Goal: Task Accomplishment & Management: Use online tool/utility

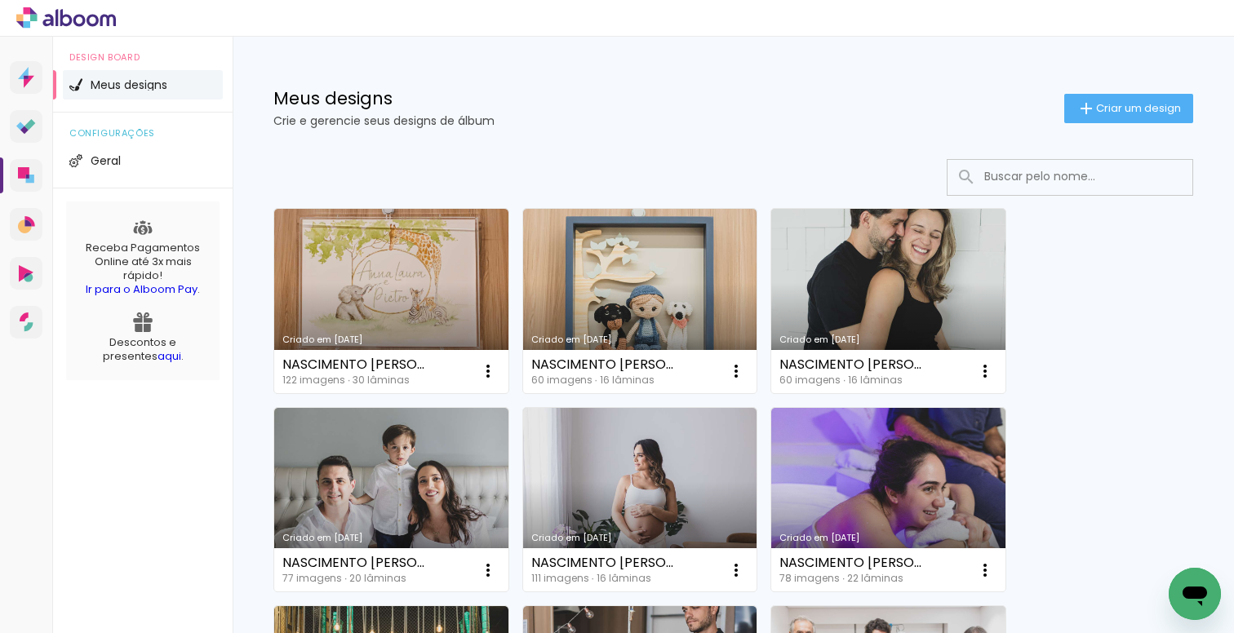
click at [1020, 177] on input at bounding box center [1092, 176] width 233 height 33
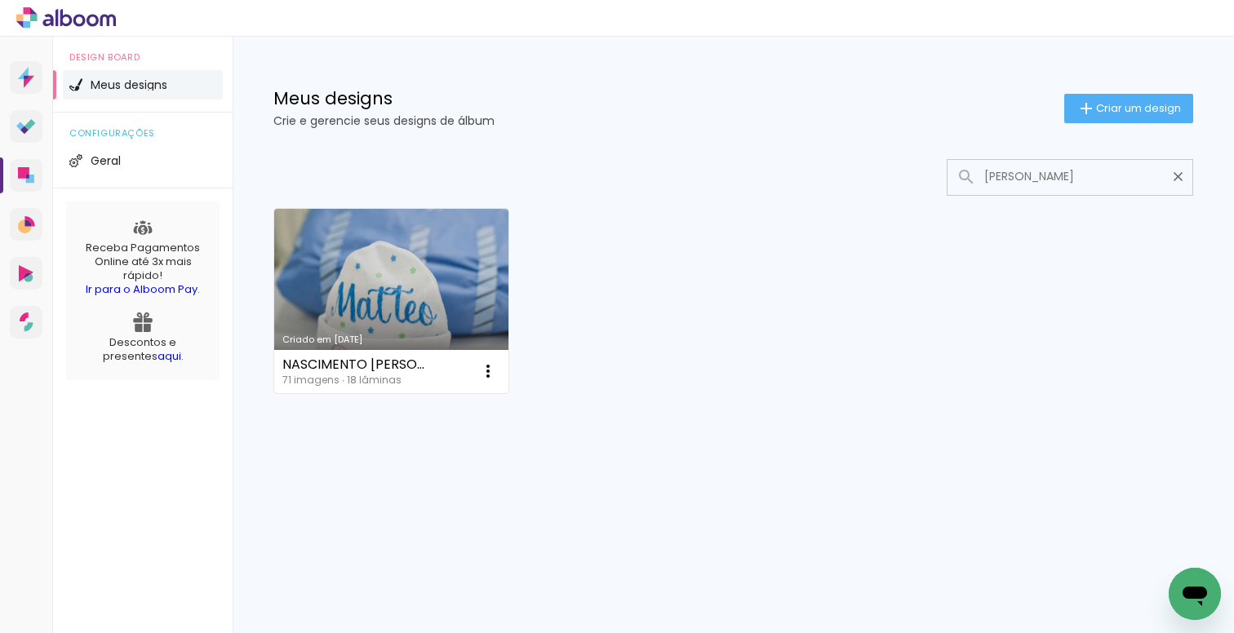
type input "[PERSON_NAME]"
type paper-input "[PERSON_NAME]"
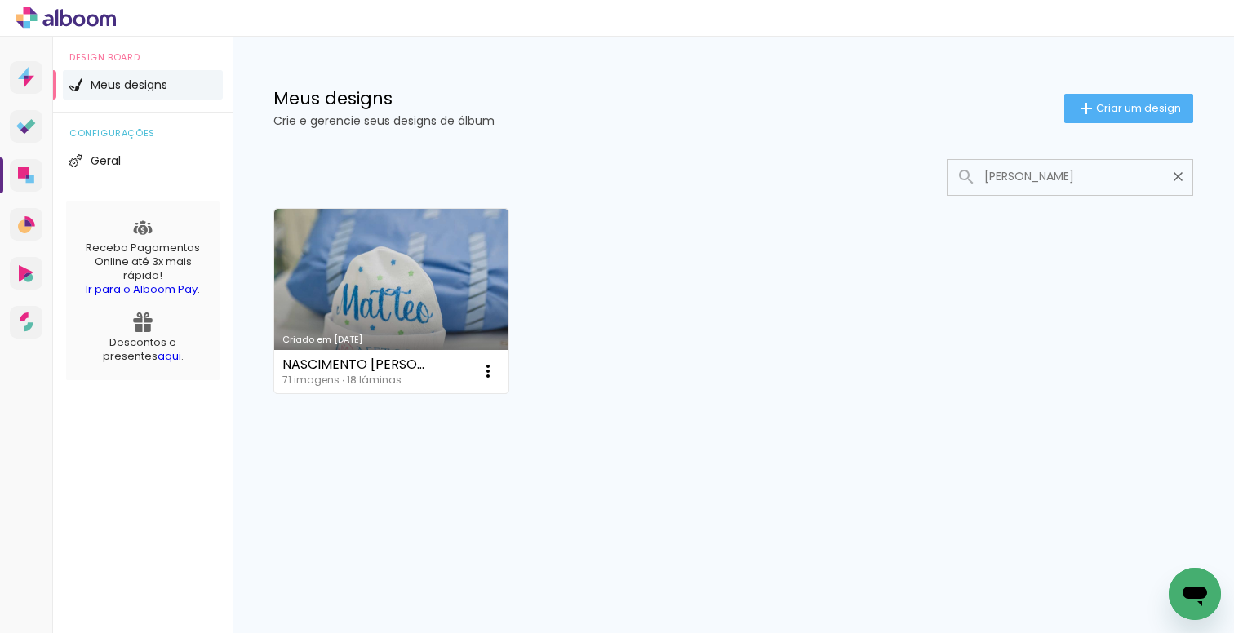
click at [456, 318] on link "Criado em [DATE]" at bounding box center [391, 301] width 234 height 184
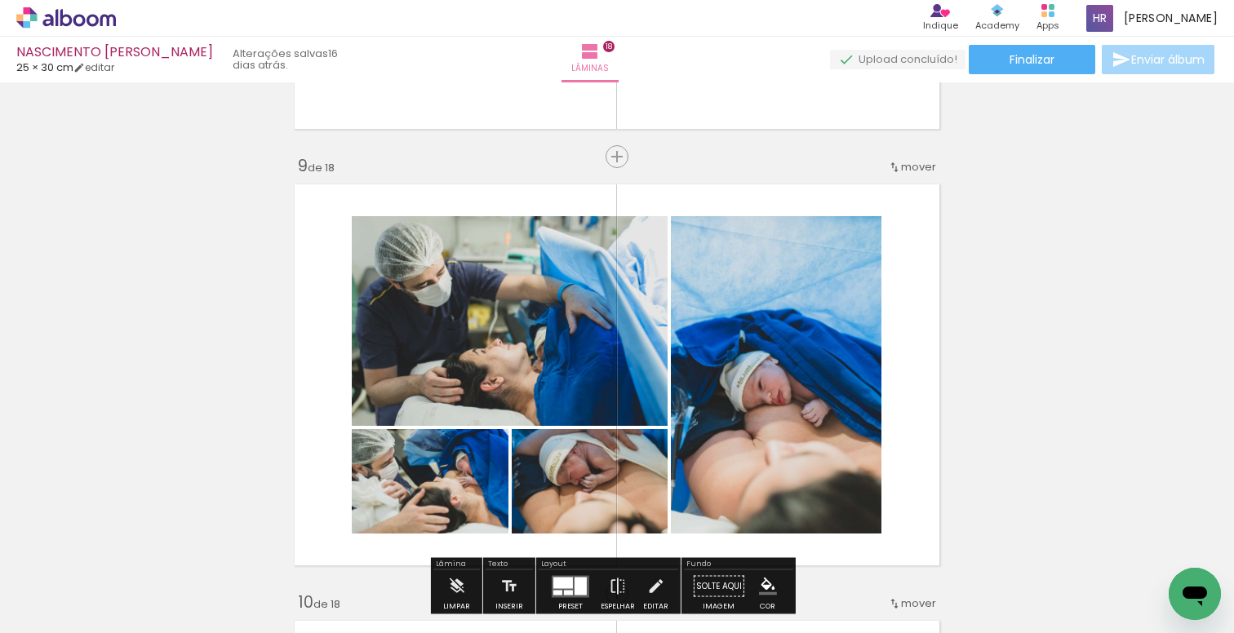
scroll to position [3552, 0]
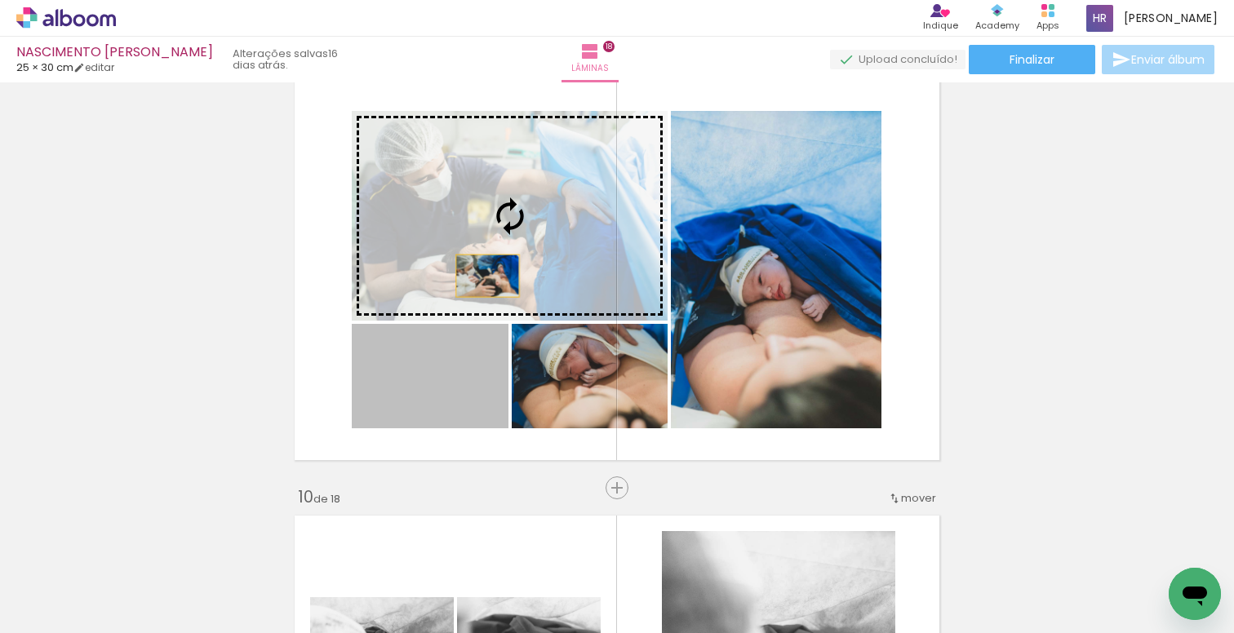
drag, startPoint x: 443, startPoint y: 393, endPoint x: 482, endPoint y: 276, distance: 123.7
click at [0, 0] on slot at bounding box center [0, 0] width 0 height 0
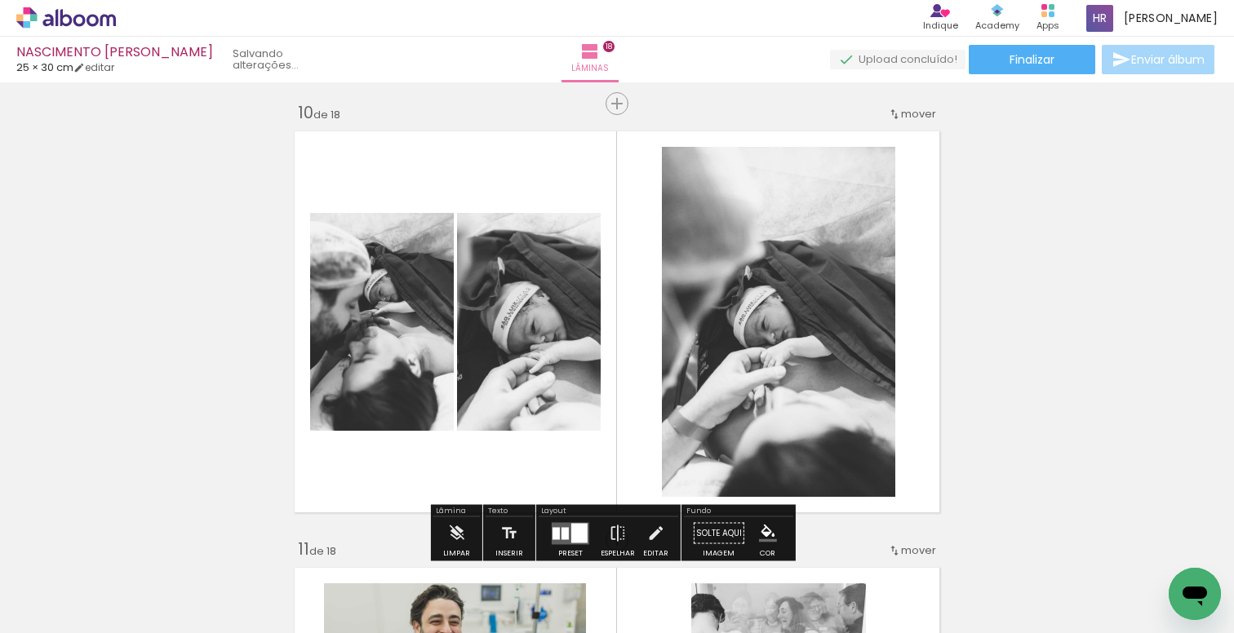
scroll to position [3934, 0]
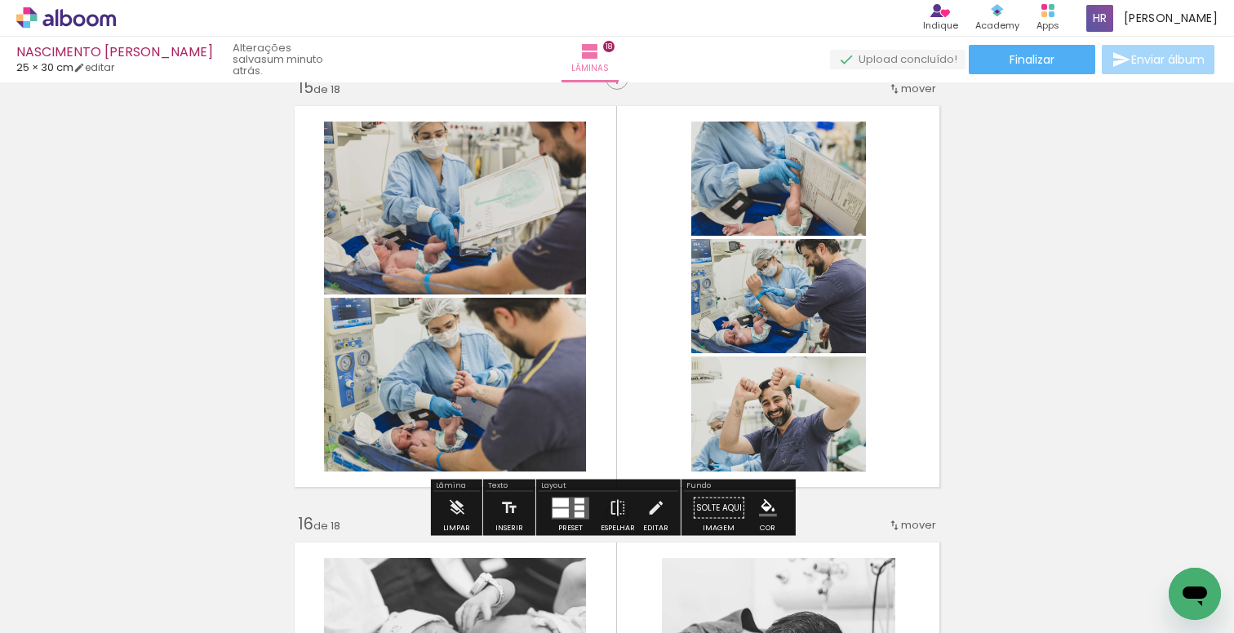
scroll to position [6143, 0]
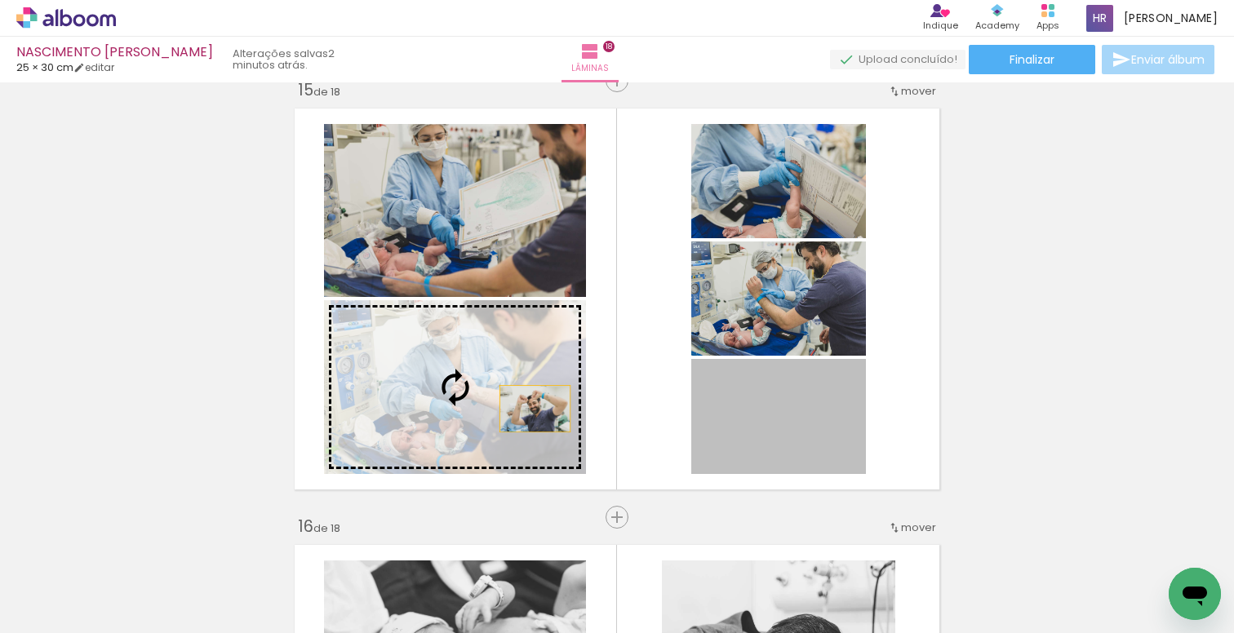
drag, startPoint x: 780, startPoint y: 429, endPoint x: 529, endPoint y: 409, distance: 251.4
click at [0, 0] on slot at bounding box center [0, 0] width 0 height 0
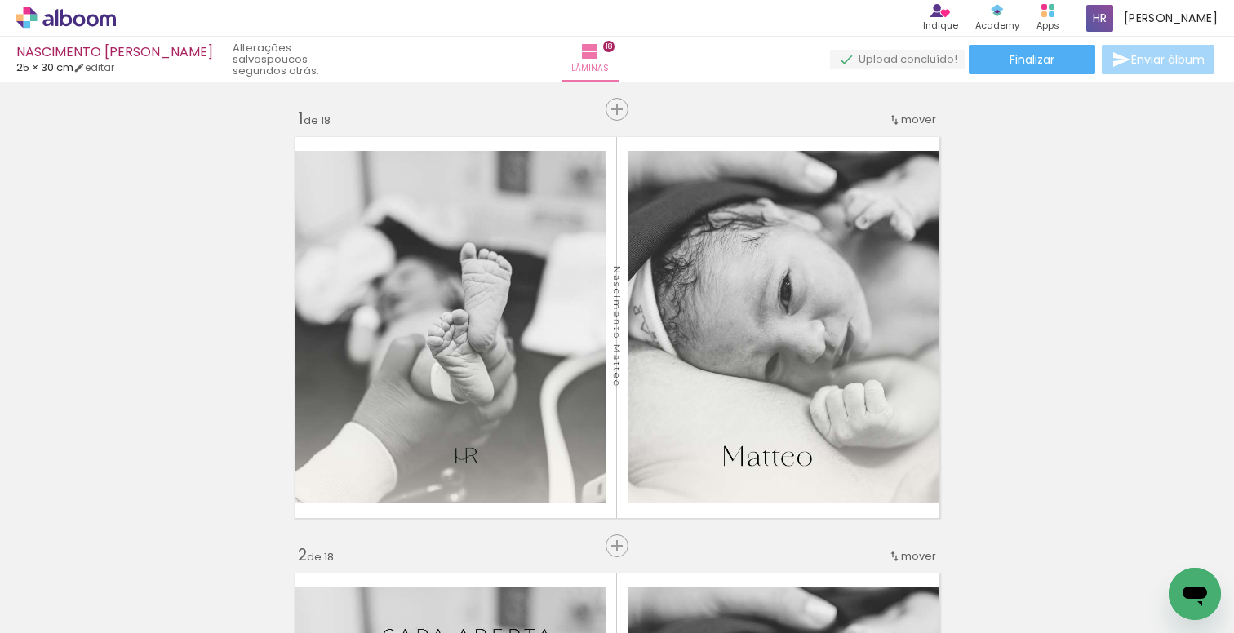
scroll to position [6143, 0]
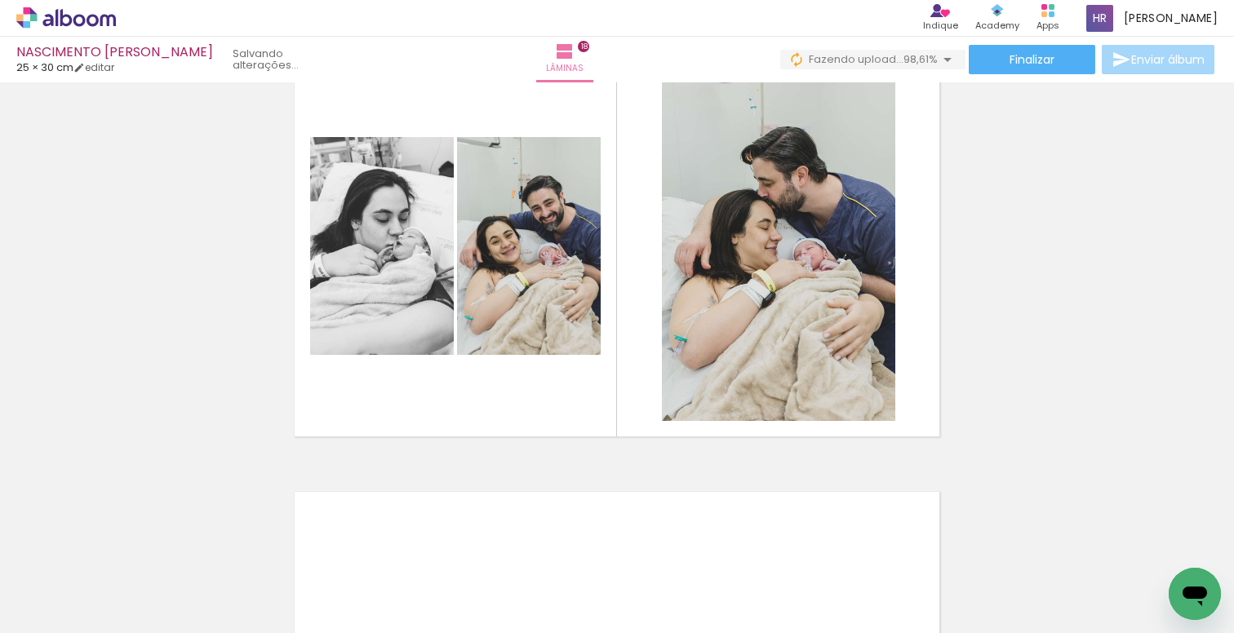
scroll to position [0, 5487]
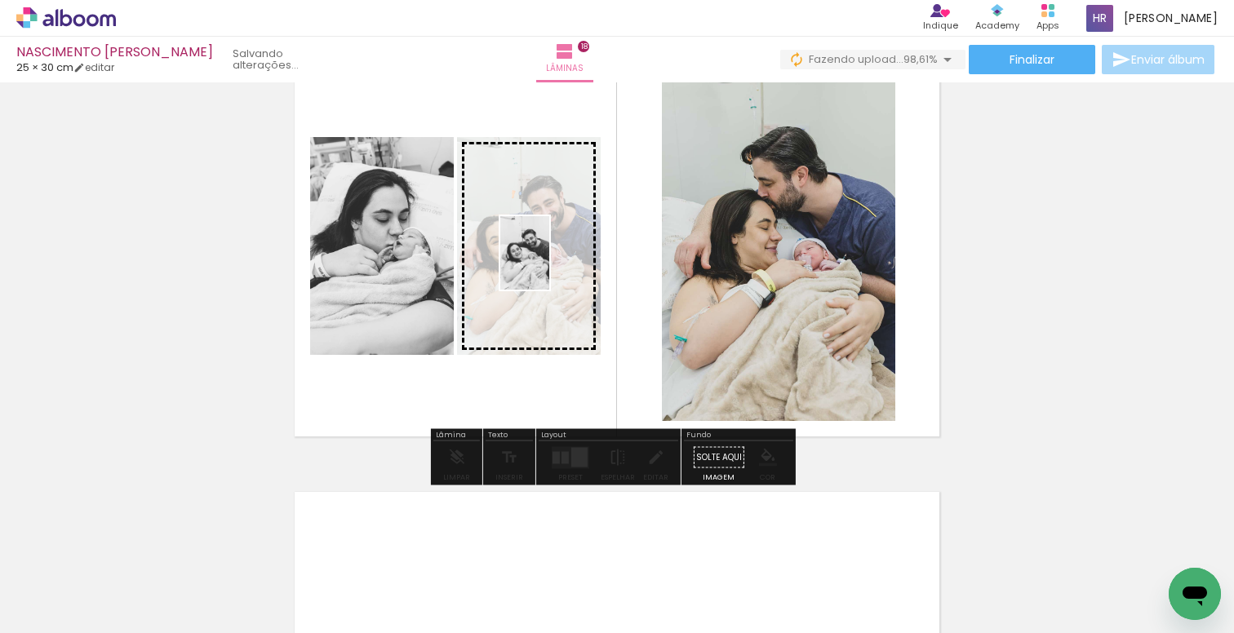
drag, startPoint x: 1170, startPoint y: 559, endPoint x: 549, endPoint y: 265, distance: 686.5
click at [549, 265] on quentale-workspace at bounding box center [617, 316] width 1234 height 633
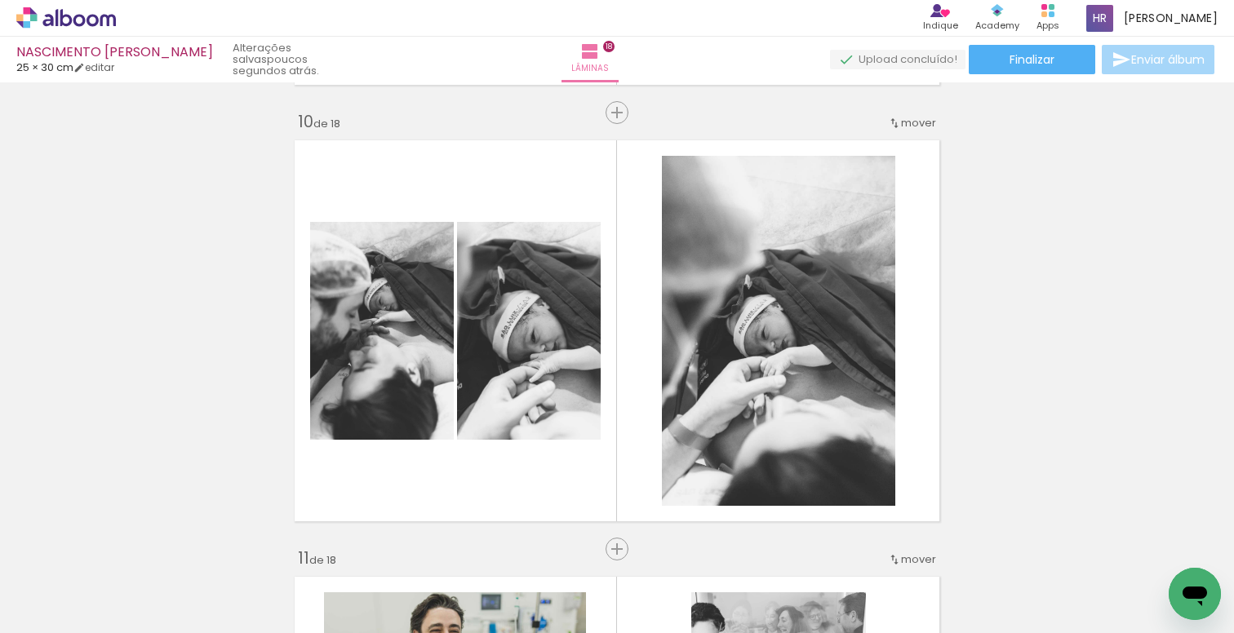
scroll to position [3832, 0]
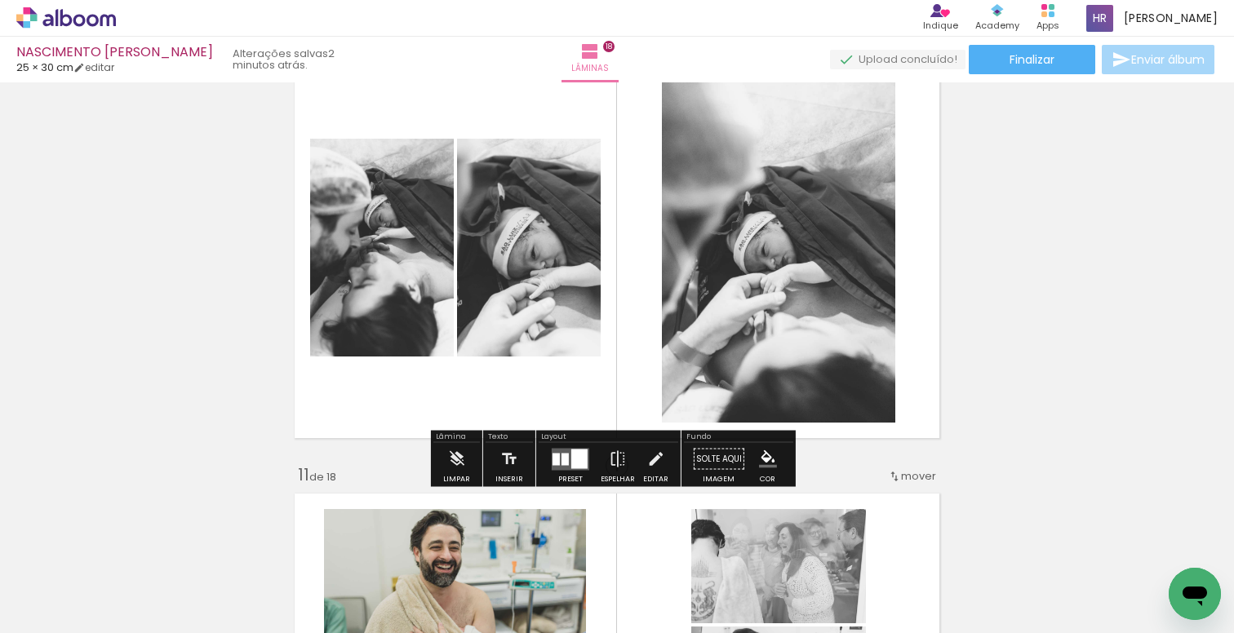
scroll to position [3950, 0]
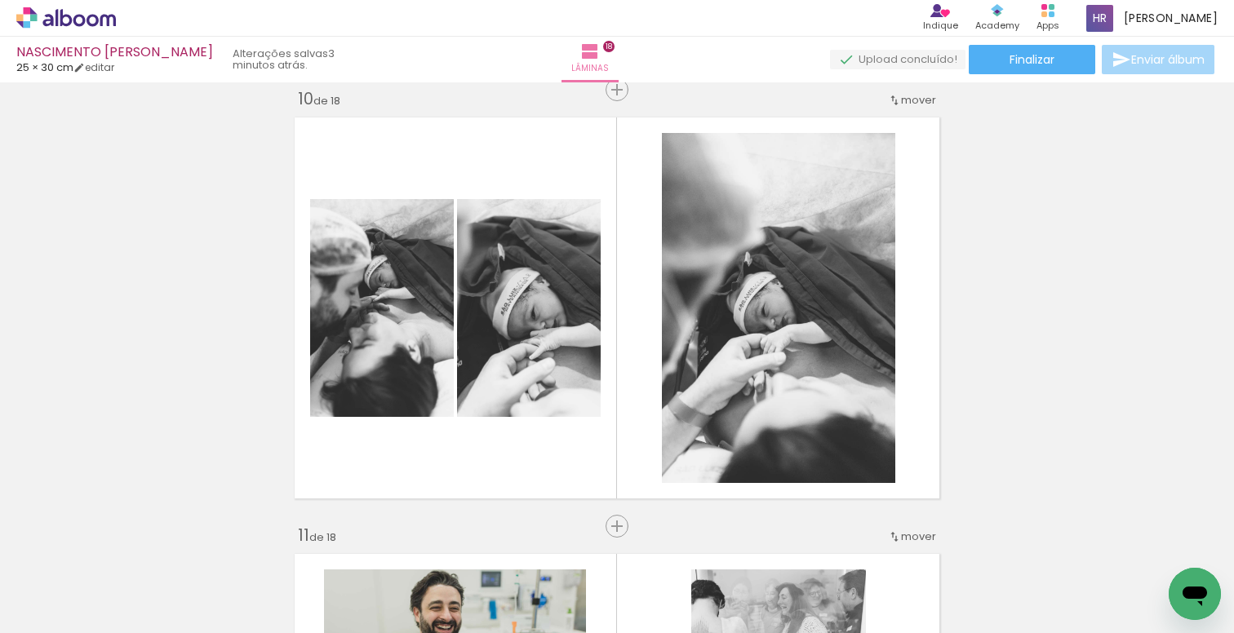
scroll to position [0, 2038]
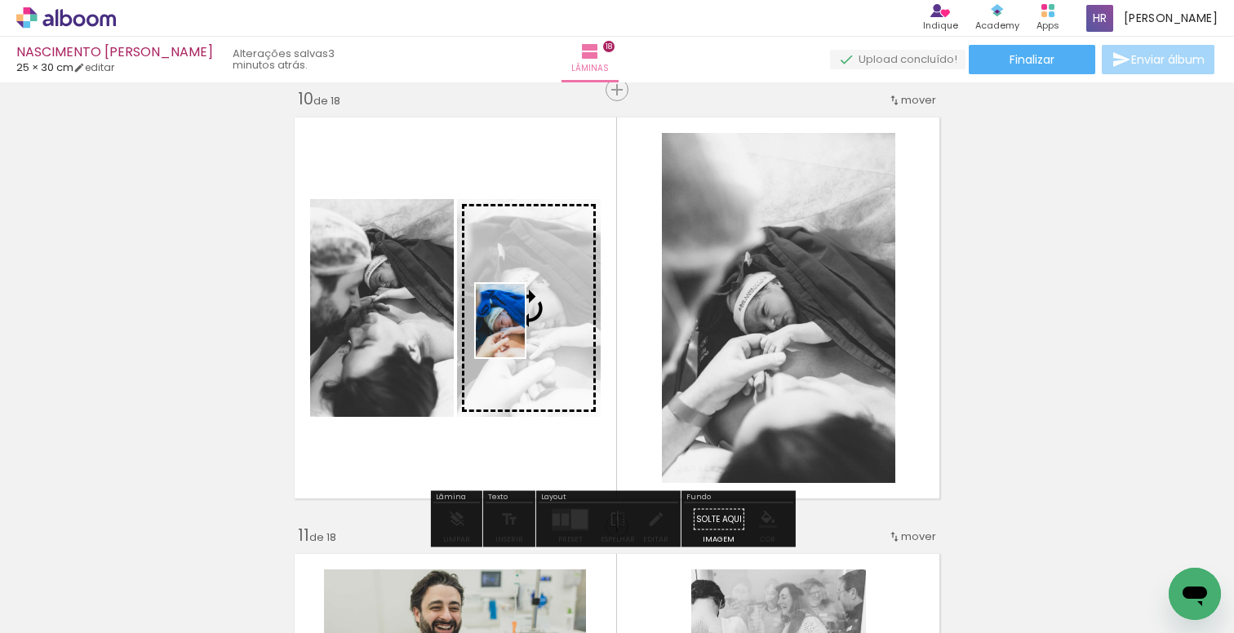
drag, startPoint x: 420, startPoint y: 589, endPoint x: 525, endPoint y: 333, distance: 276.8
click at [525, 333] on quentale-workspace at bounding box center [617, 316] width 1234 height 633
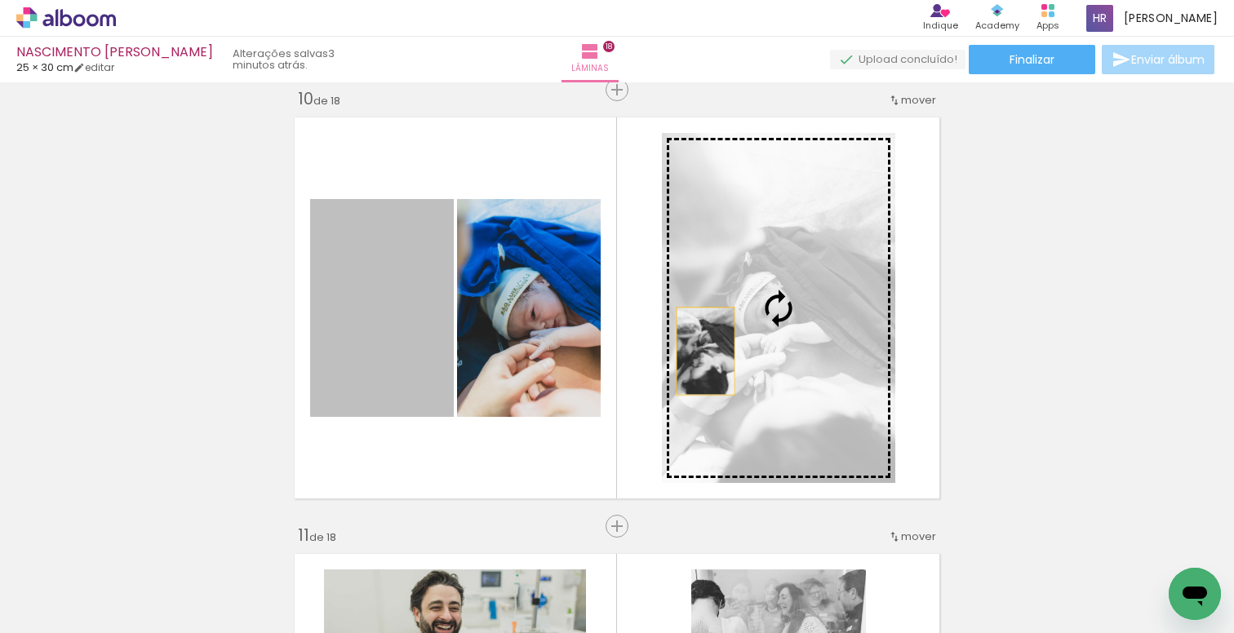
drag, startPoint x: 398, startPoint y: 349, endPoint x: 736, endPoint y: 341, distance: 338.9
click at [0, 0] on slot at bounding box center [0, 0] width 0 height 0
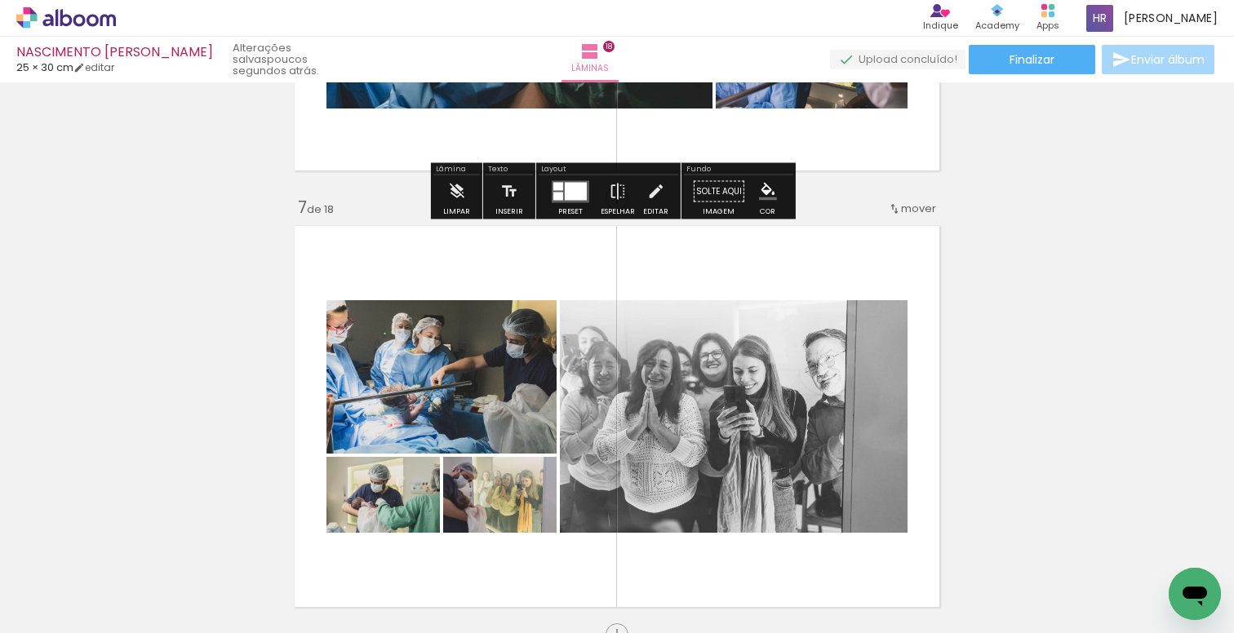
scroll to position [2952, 0]
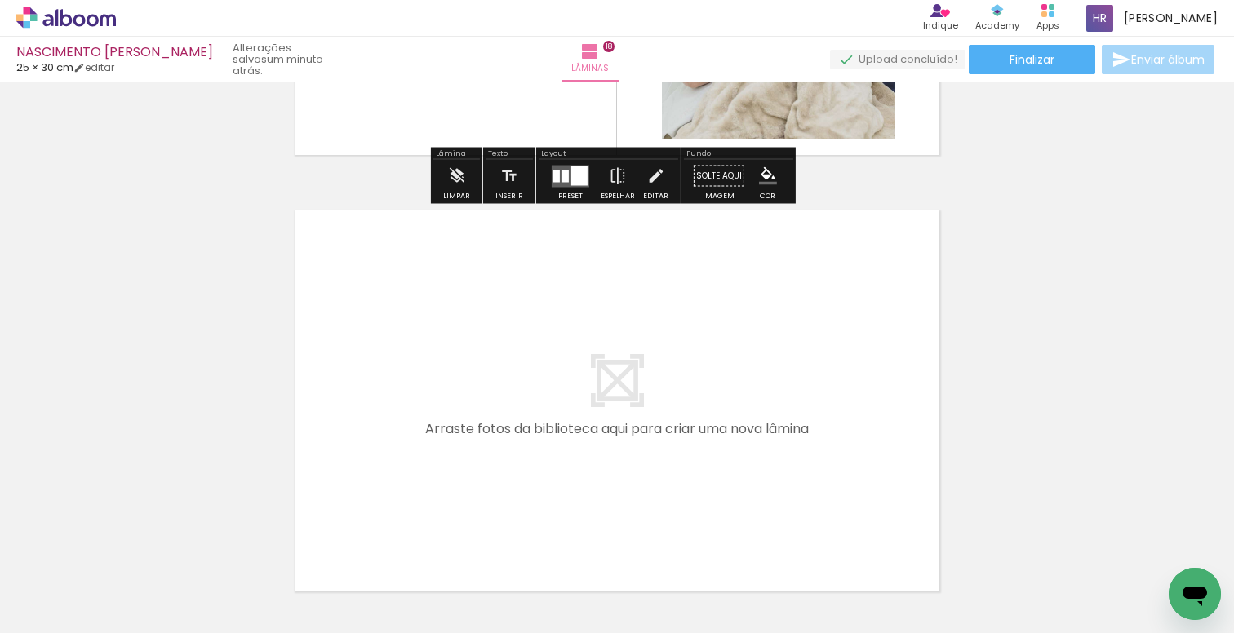
scroll to position [7789, 0]
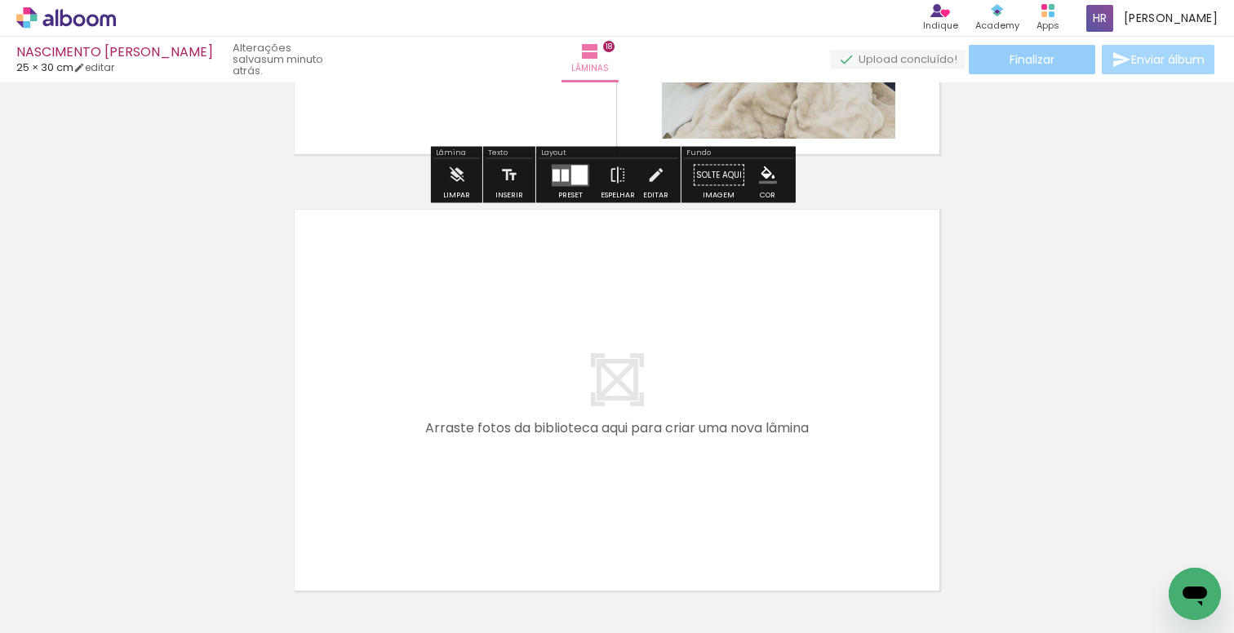
click at [1020, 60] on span "Finalizar" at bounding box center [1032, 59] width 45 height 11
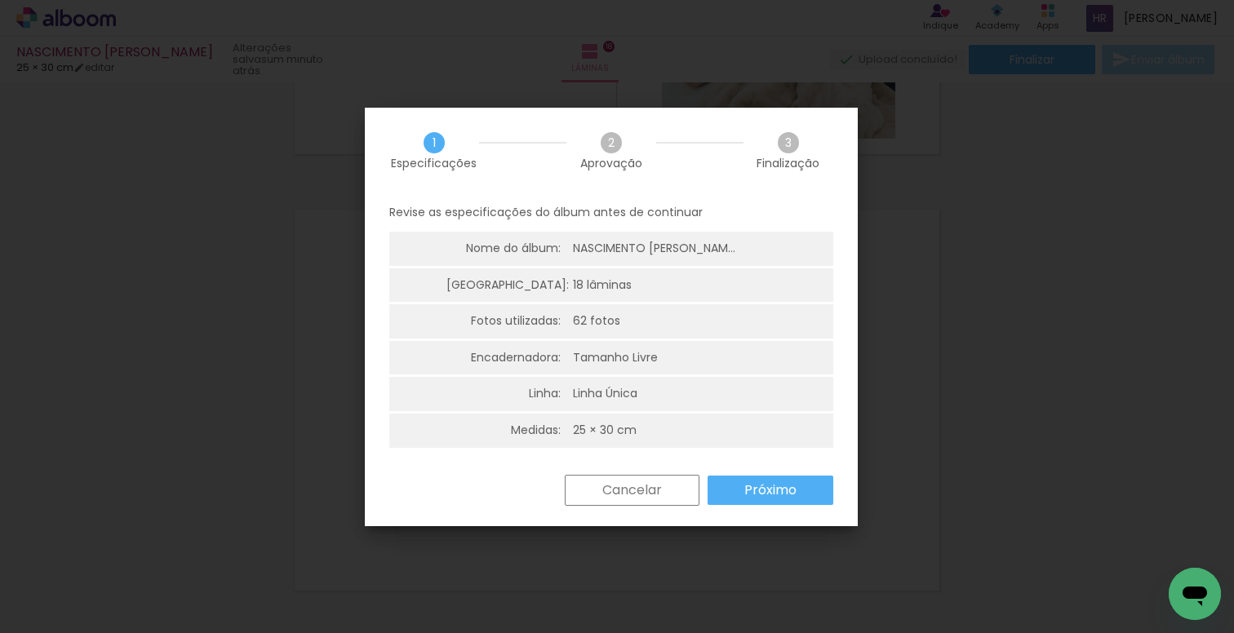
click at [665, 495] on paper-button "Cancelar" at bounding box center [632, 490] width 135 height 31
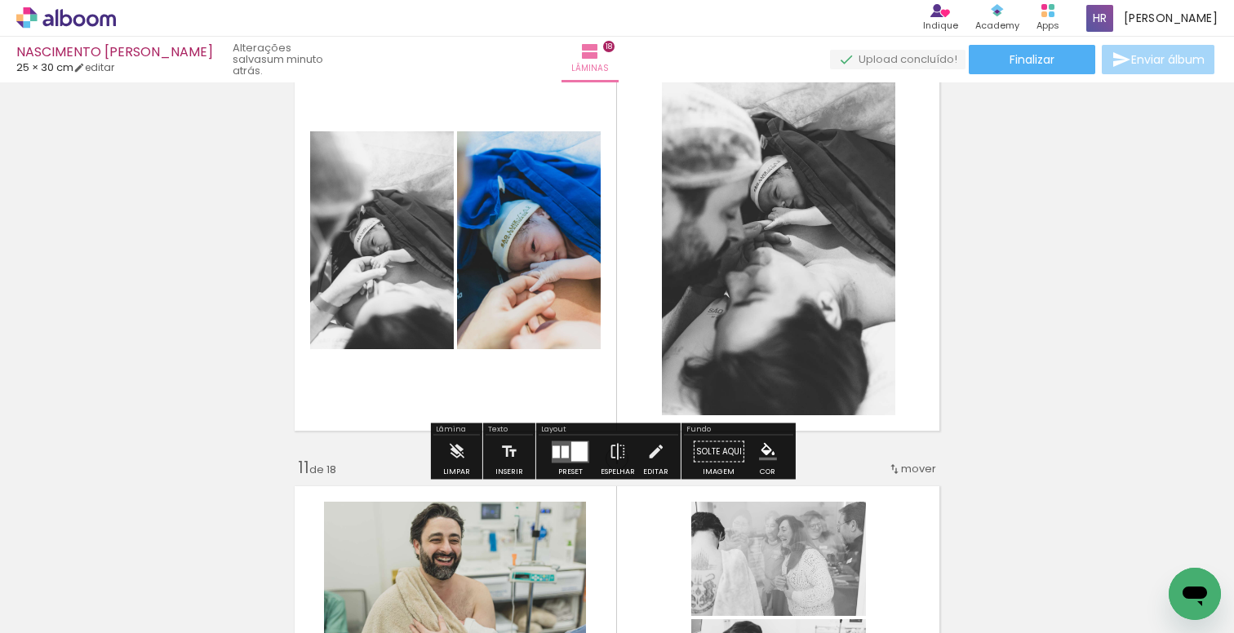
scroll to position [4017, 0]
click at [1002, 65] on paper-button "Finalizar" at bounding box center [1032, 59] width 127 height 29
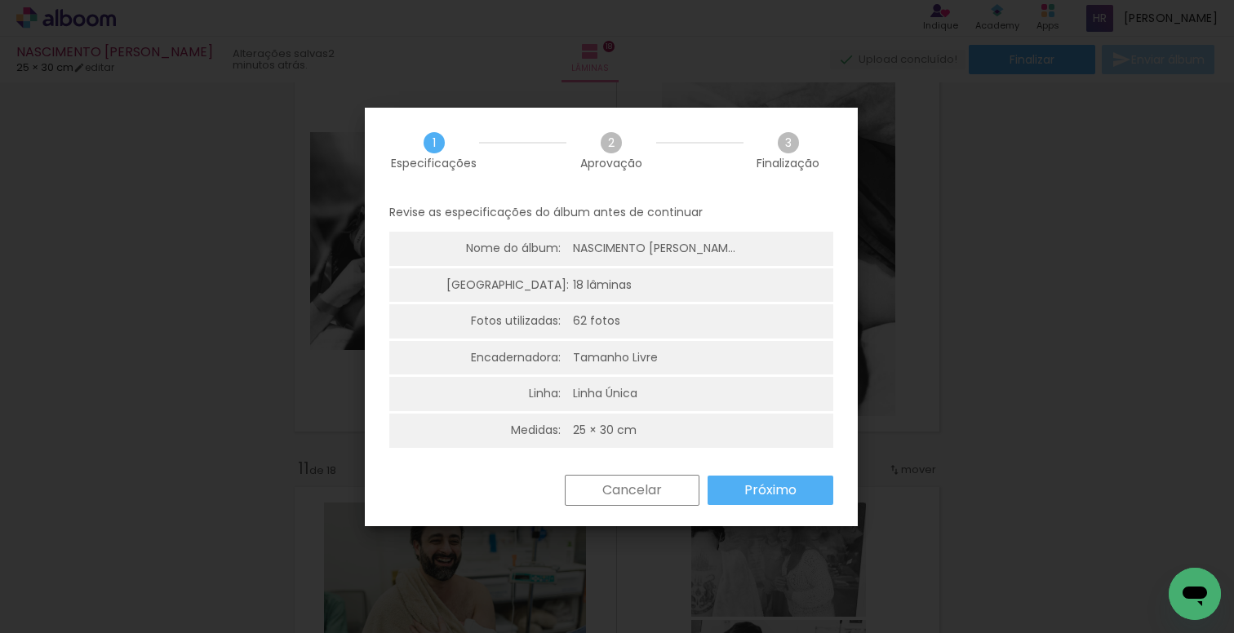
click at [0, 0] on slot "Próximo" at bounding box center [0, 0] width 0 height 0
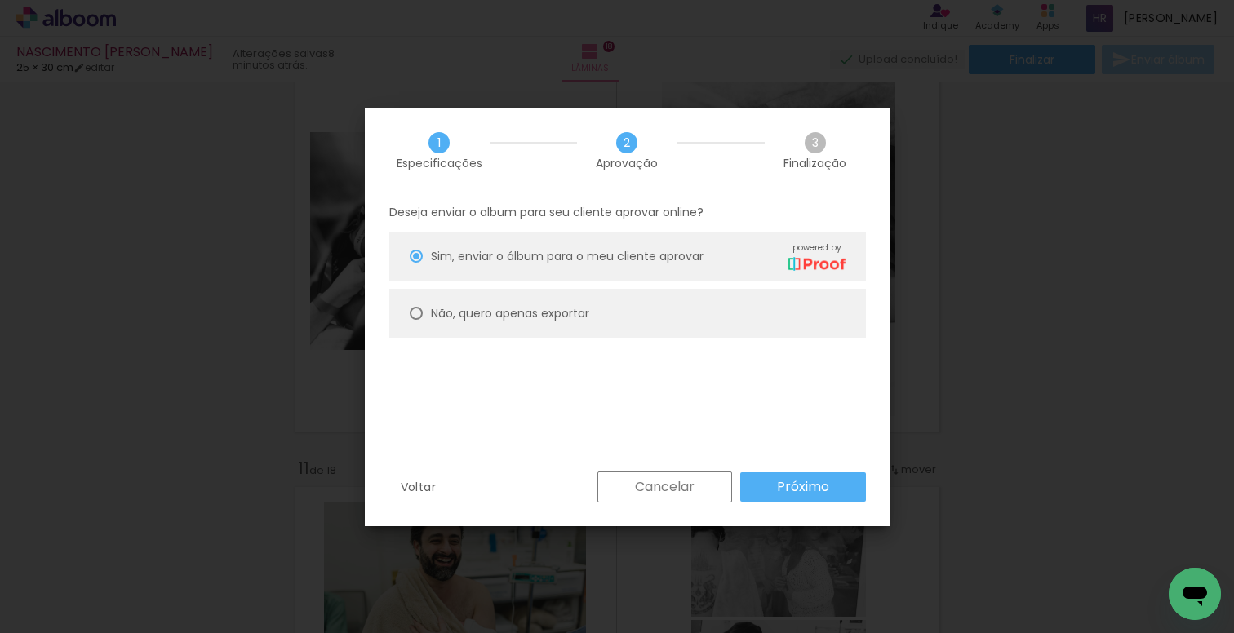
scroll to position [0, 2038]
click at [668, 43] on iron-overlay-backdrop at bounding box center [617, 316] width 1234 height 633
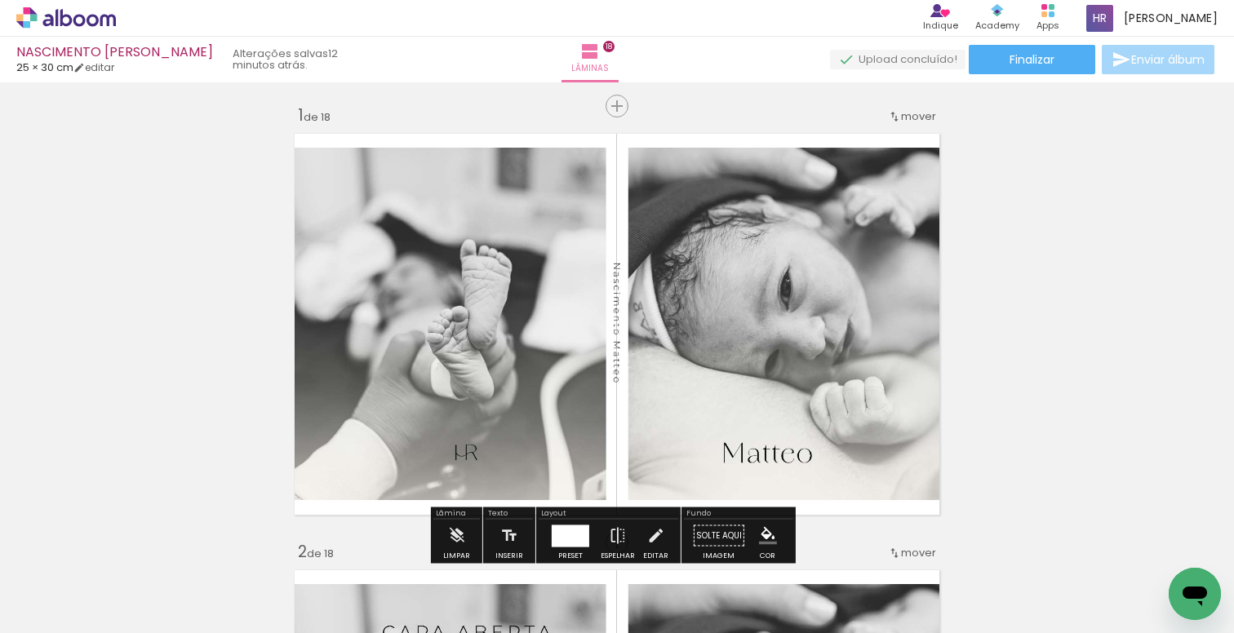
scroll to position [7, 0]
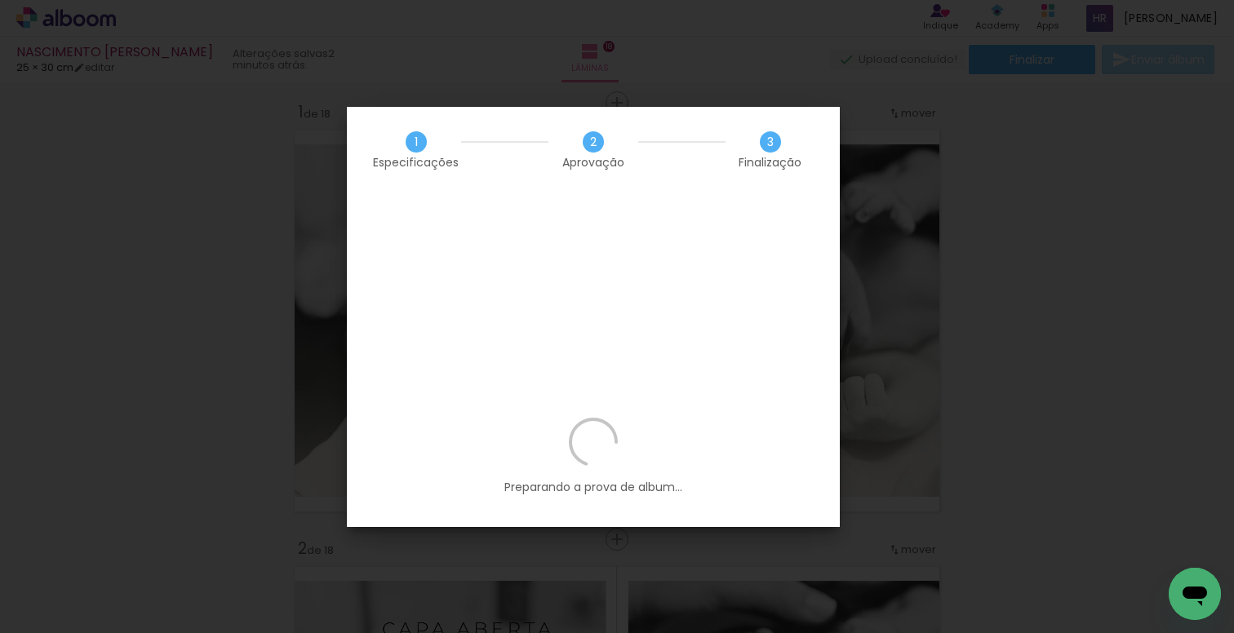
scroll to position [0, 2038]
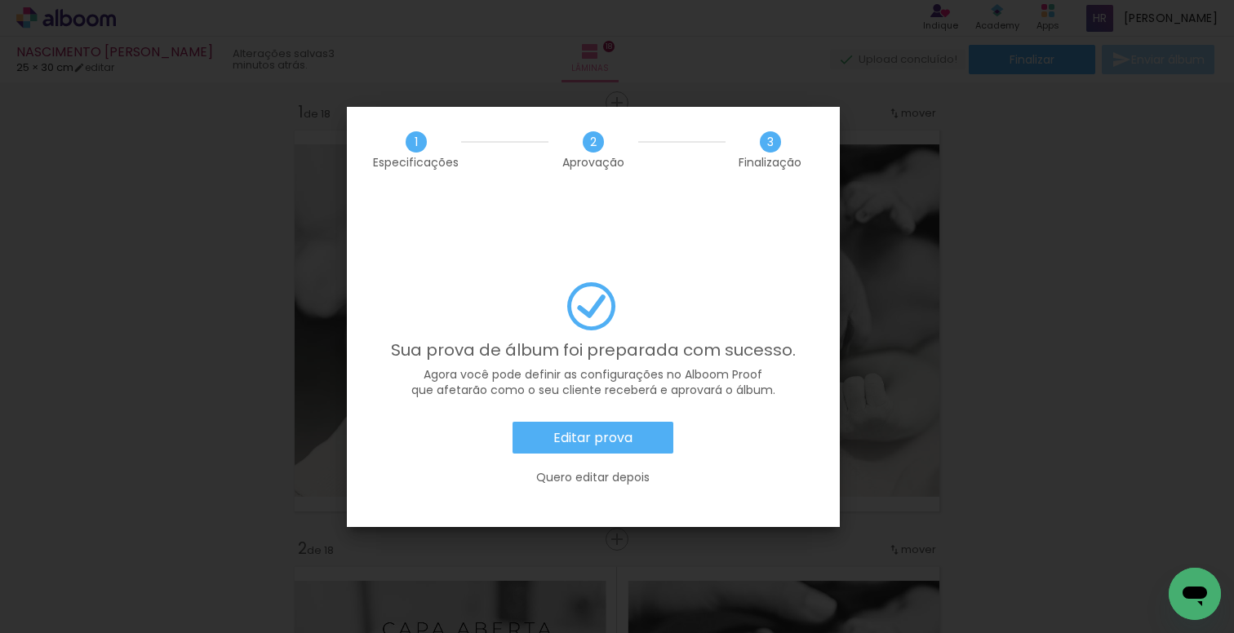
click at [0, 0] on slot "Editar prova" at bounding box center [0, 0] width 0 height 0
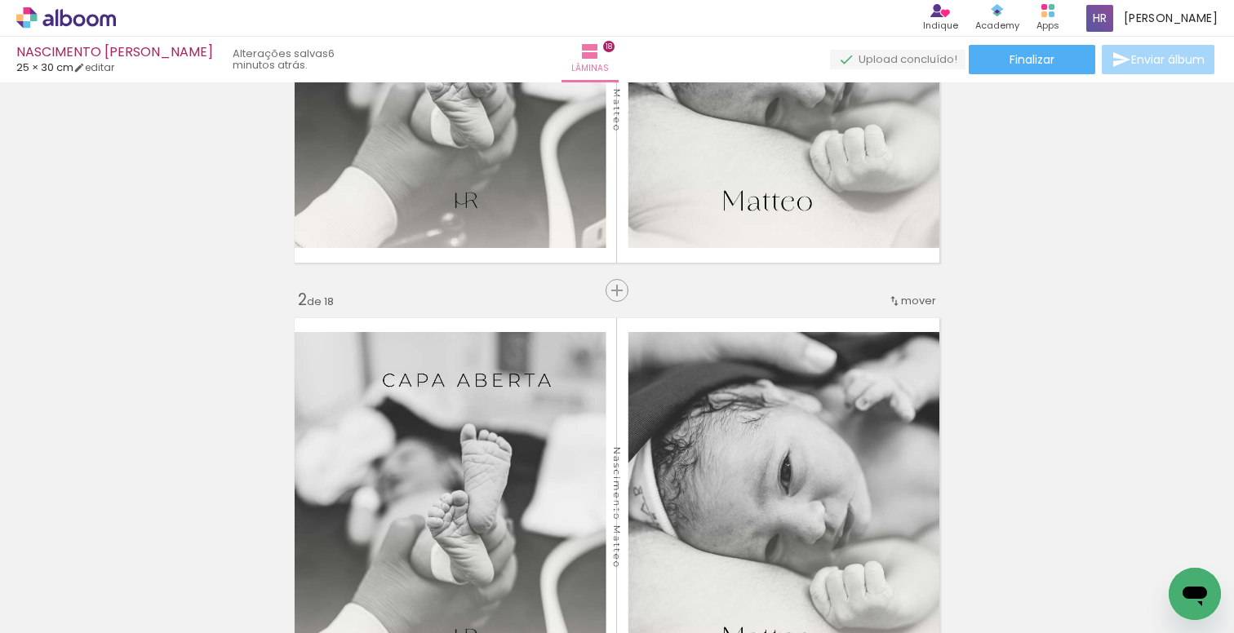
scroll to position [0, 0]
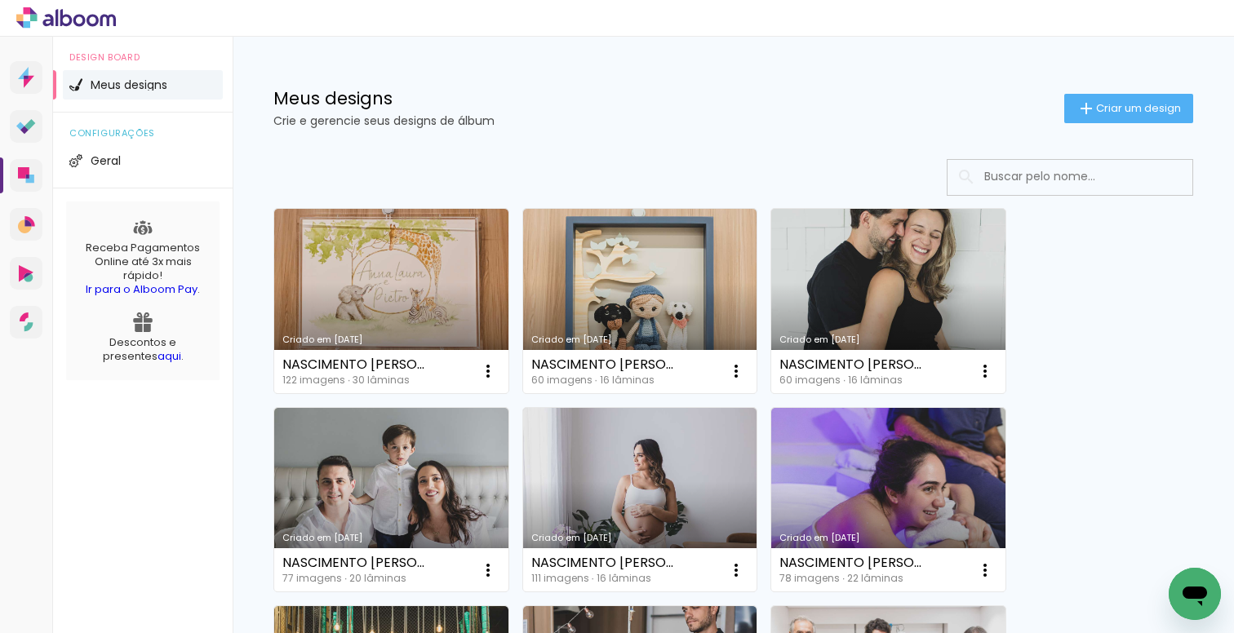
click at [1023, 176] on input at bounding box center [1092, 176] width 233 height 33
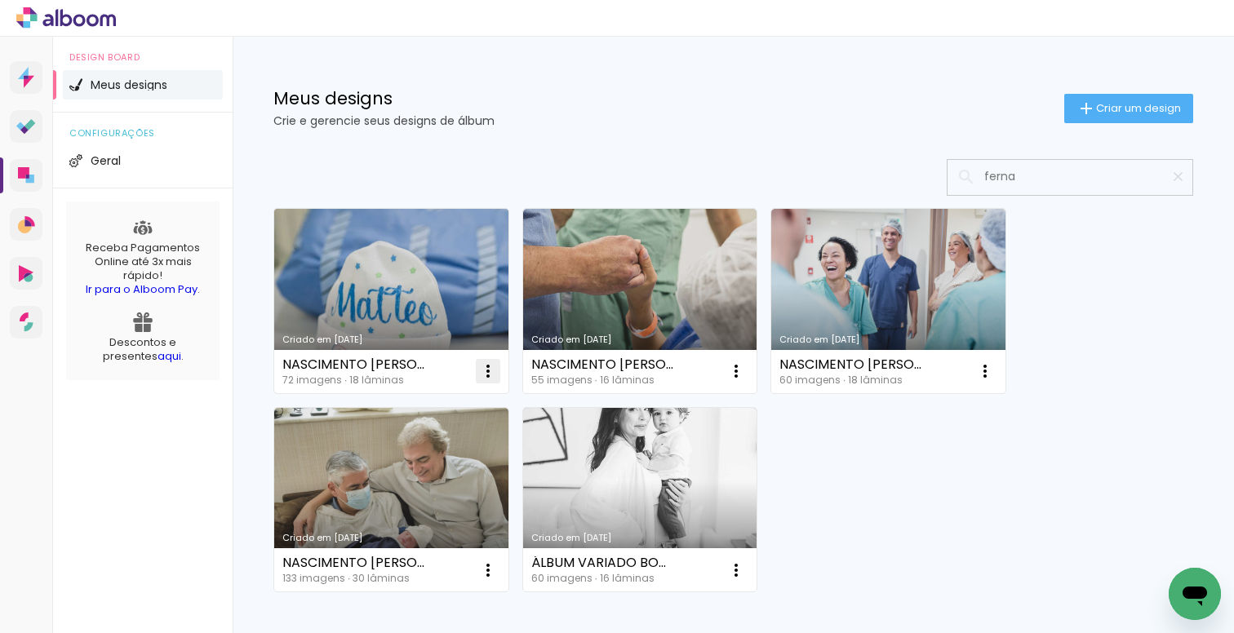
type input "ferna"
type paper-input "ferna"
click at [481, 372] on iron-icon at bounding box center [488, 372] width 20 height 20
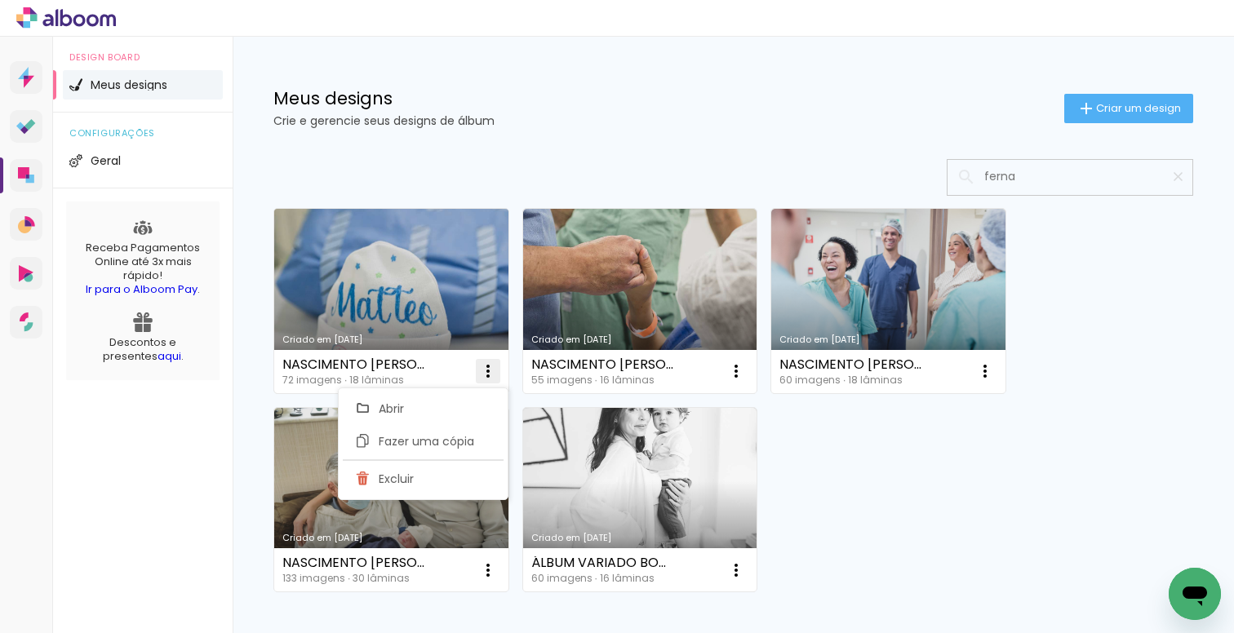
click at [480, 370] on iron-icon at bounding box center [488, 372] width 20 height 20
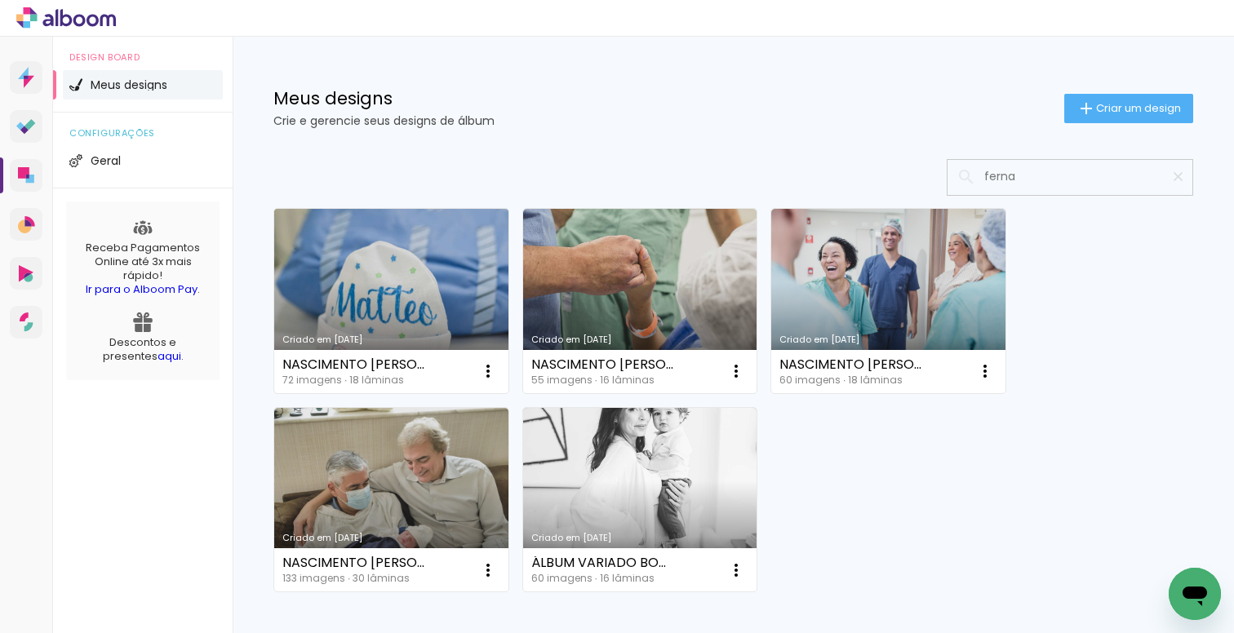
click at [407, 316] on link "Criado em [DATE]" at bounding box center [391, 301] width 234 height 184
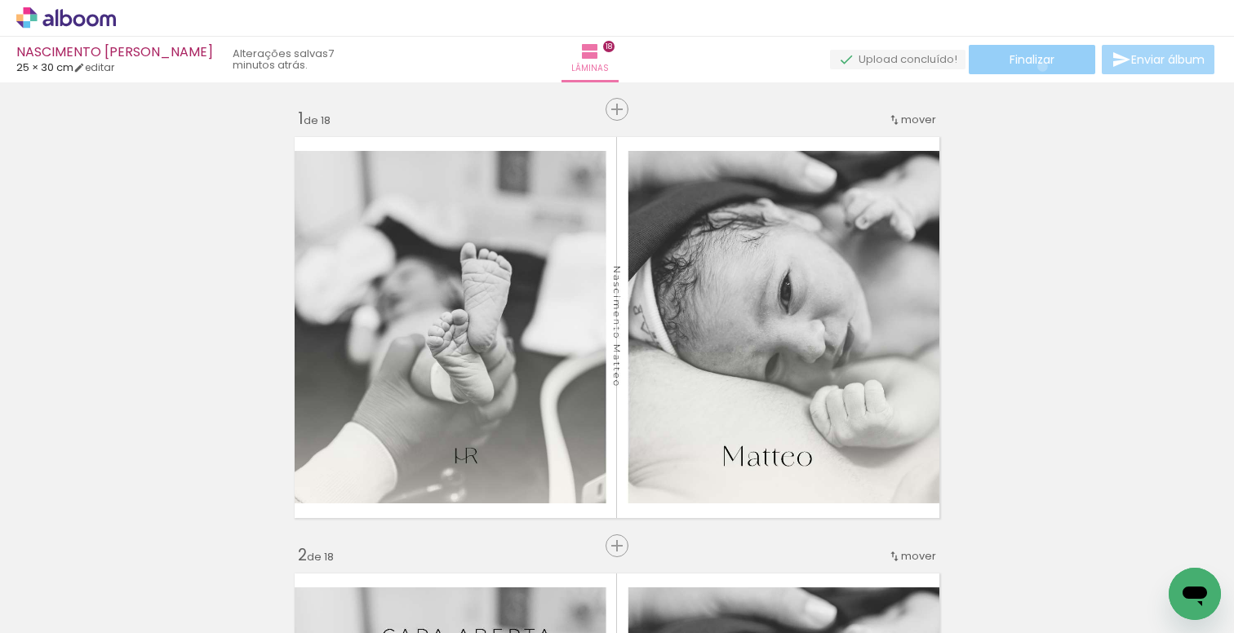
click at [1037, 65] on span "Finalizar" at bounding box center [1032, 59] width 45 height 11
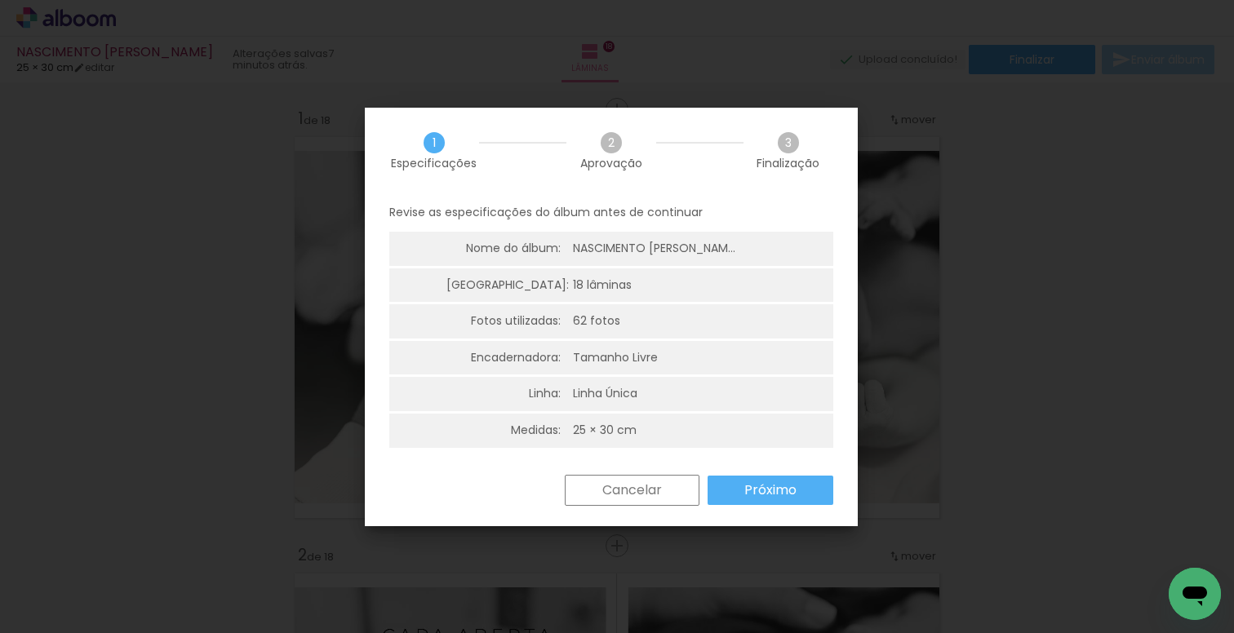
click at [967, 336] on iron-overlay-backdrop at bounding box center [617, 316] width 1234 height 633
